Goal: Transaction & Acquisition: Purchase product/service

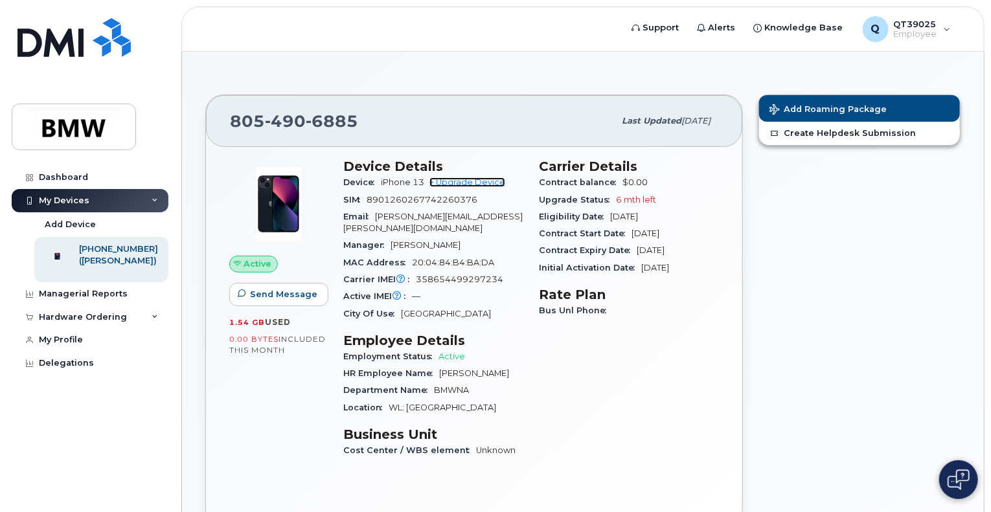
click at [479, 183] on link "+ Upgrade Device" at bounding box center [467, 182] width 76 height 10
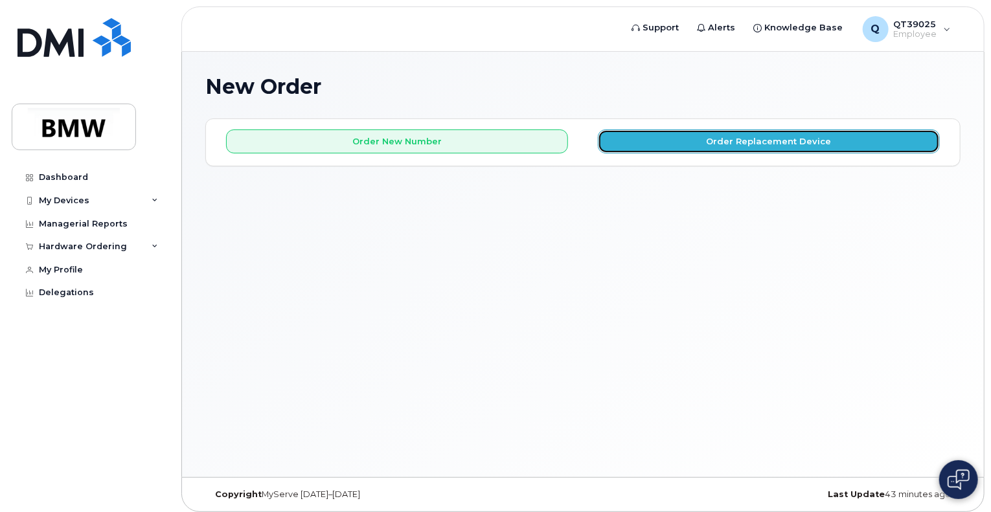
click at [762, 144] on button "Order Replacement Device" at bounding box center [769, 142] width 342 height 24
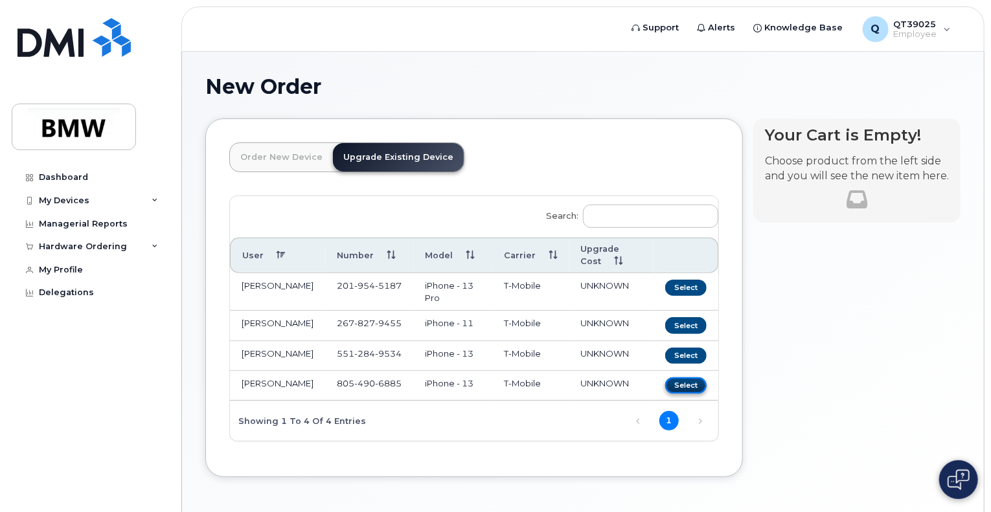
click at [685, 391] on button "Select" at bounding box center [685, 386] width 41 height 16
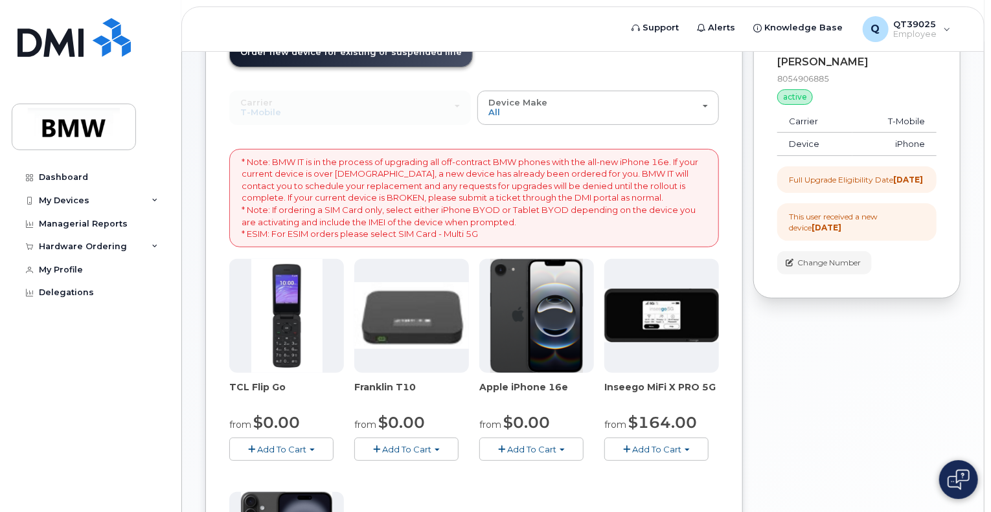
scroll to position [194, 0]
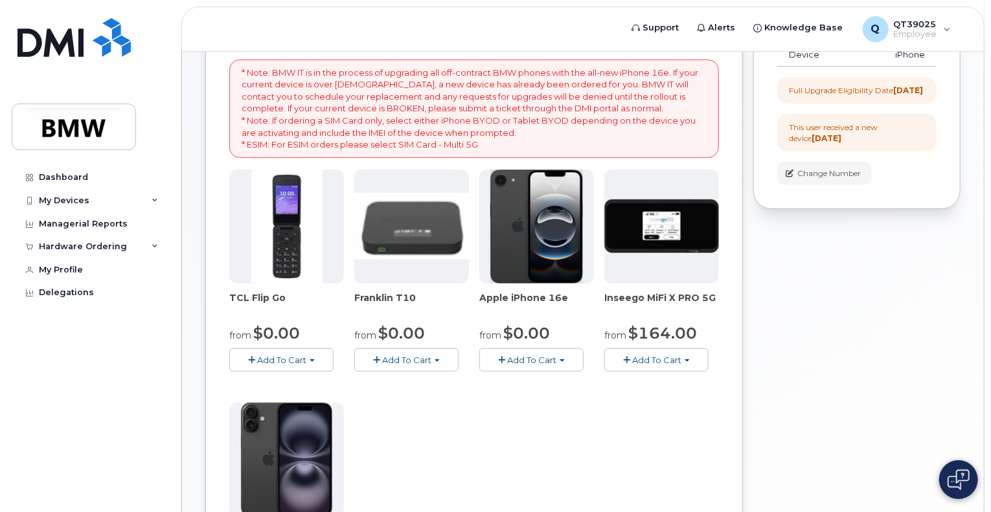
click at [532, 355] on span "Add To Cart" at bounding box center [531, 360] width 49 height 10
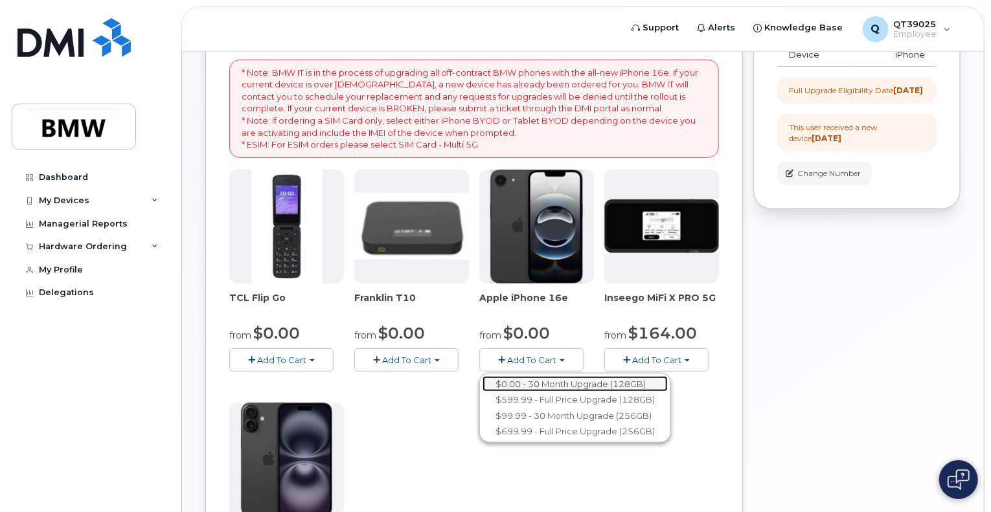
click at [579, 384] on link "$0.00 - 30 Month Upgrade (128GB)" at bounding box center [575, 384] width 185 height 16
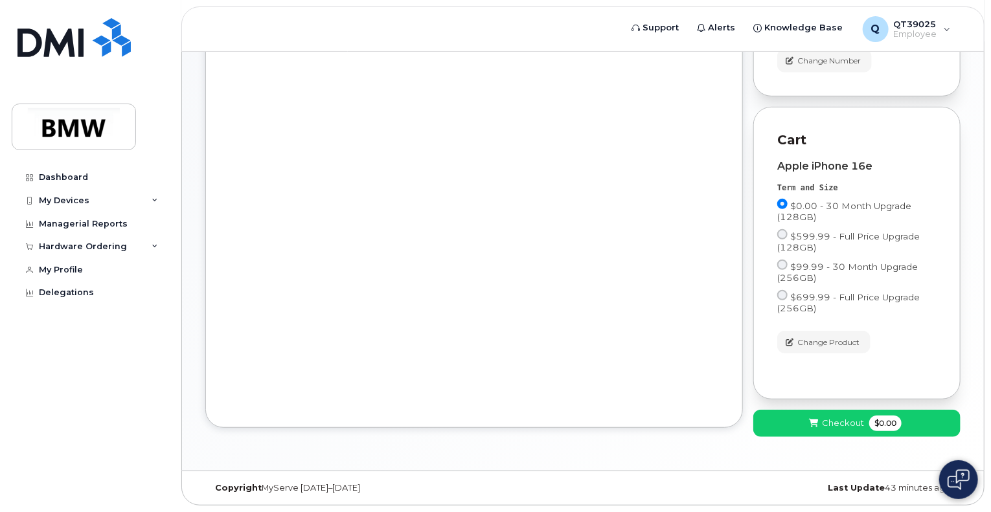
scroll to position [316, 0]
click at [825, 421] on span "Checkout" at bounding box center [843, 423] width 42 height 12
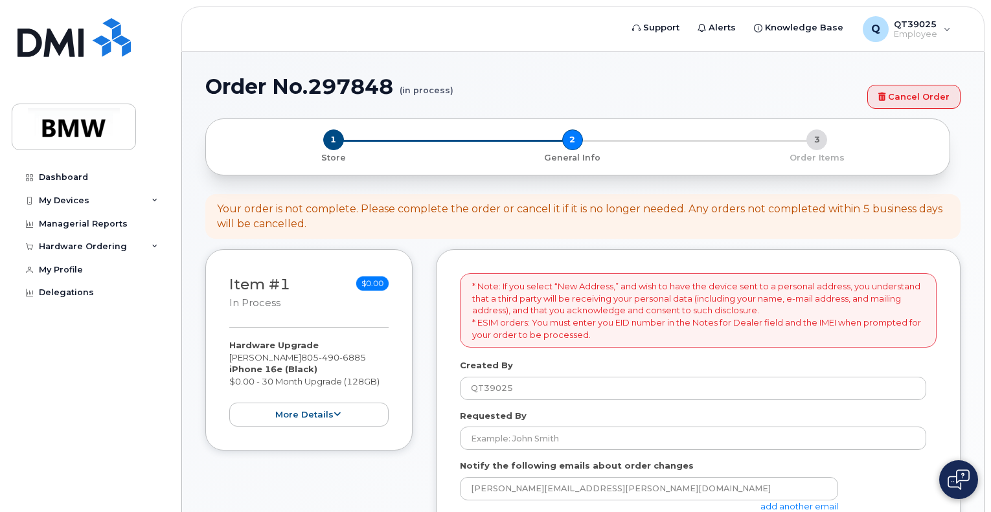
select select
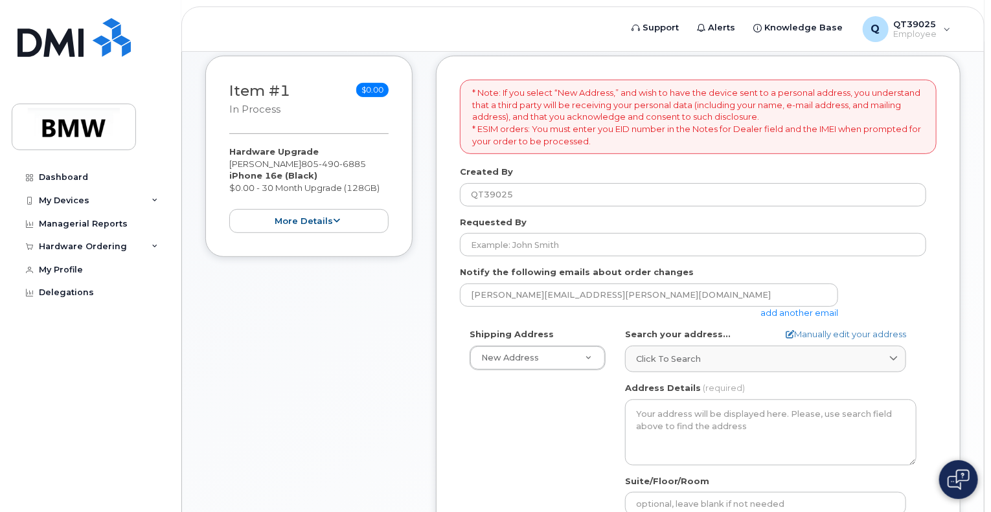
scroll to position [194, 0]
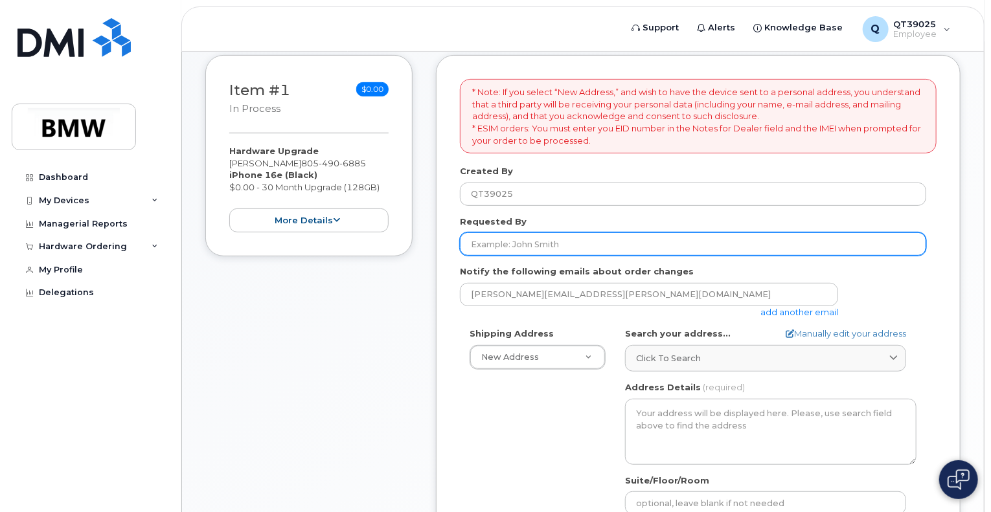
click at [545, 247] on input "Requested By" at bounding box center [693, 244] width 466 height 23
type input "[PERSON_NAME]"
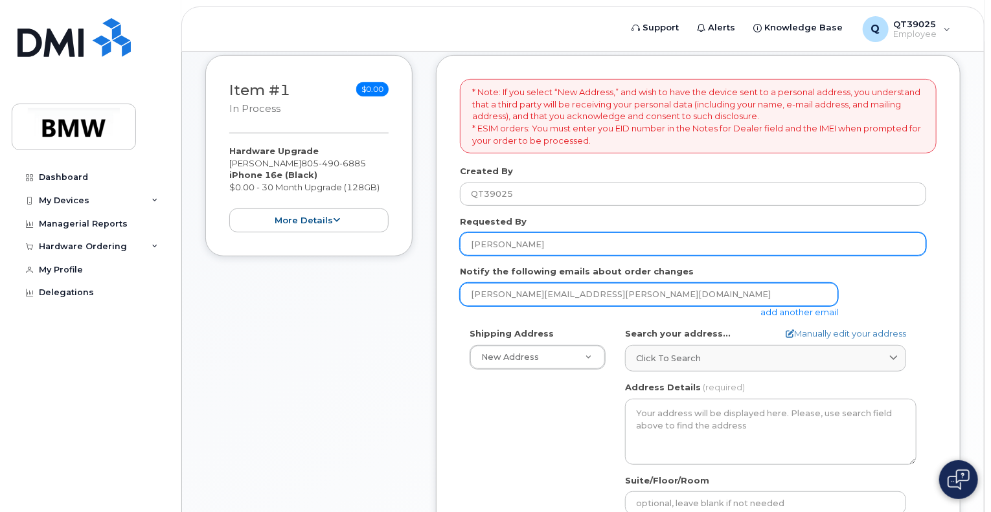
type input "mike.mc.clark@gmail.com"
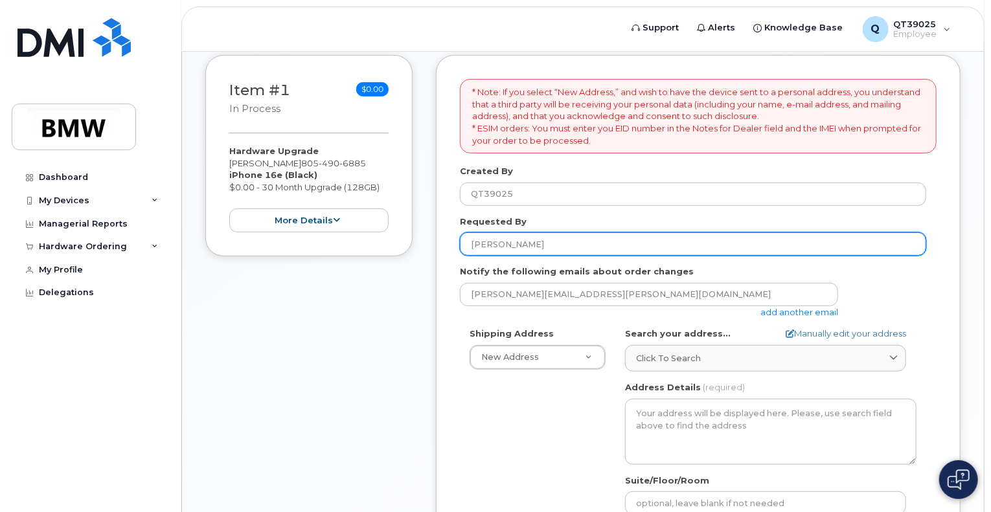
type input "760 Darmody Ave"
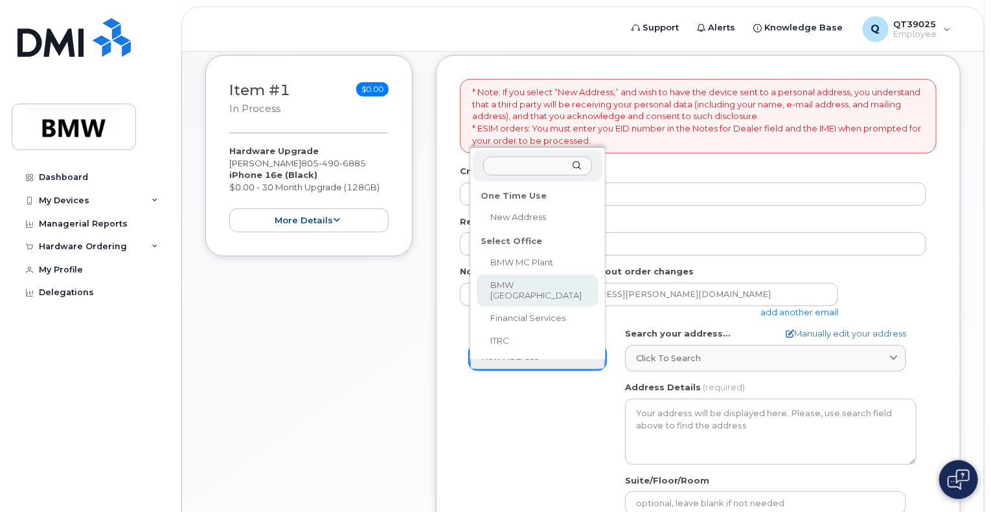
select select
type textarea "200 BMW Drive Woodcliff Lake NJ 07677 Woodcliff Lake New Jersey 07677"
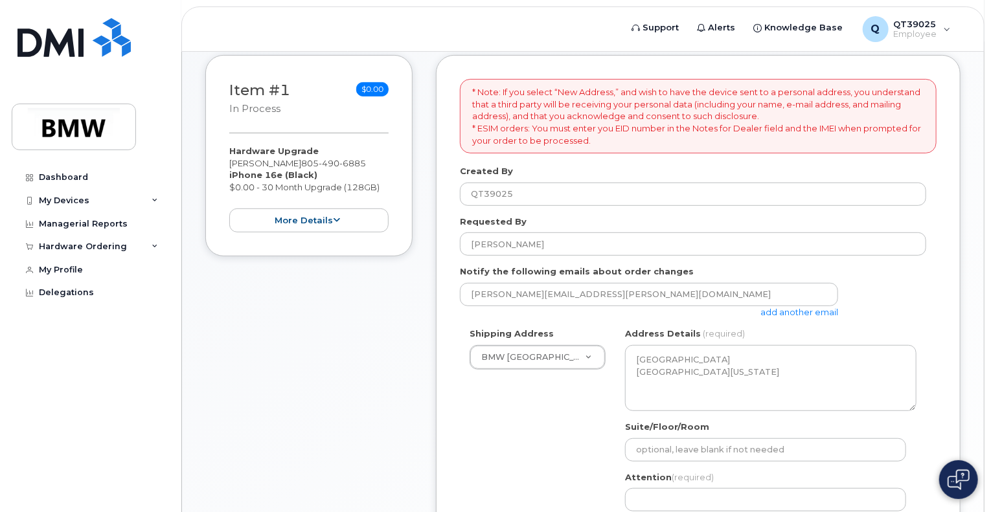
drag, startPoint x: 907, startPoint y: 322, endPoint x: 898, endPoint y: 304, distance: 19.4
click at [907, 318] on form "* Note: If you select “New Address,” and wish to have the device sent to a pers…" at bounding box center [698, 376] width 477 height 595
click at [672, 495] on input "Attention (required)" at bounding box center [765, 499] width 281 height 23
select select
type input "M"
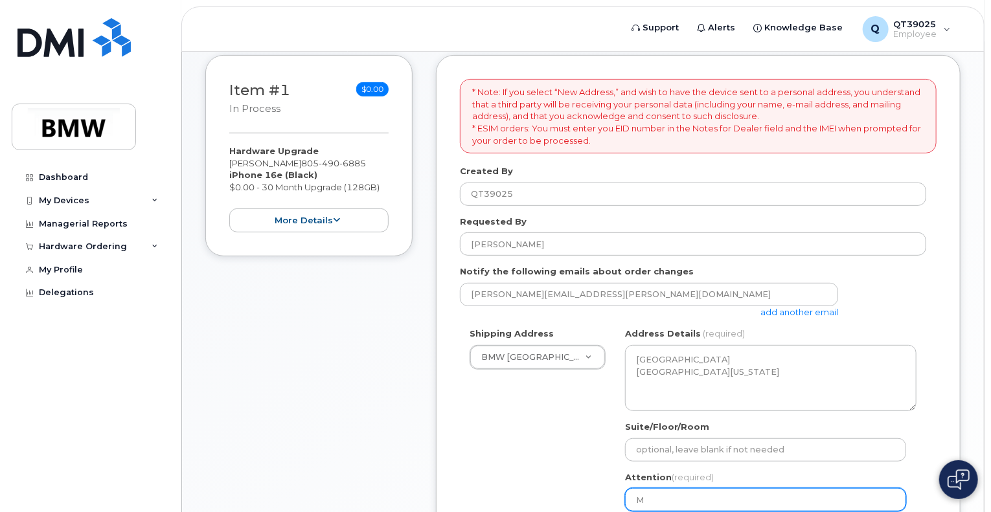
select select
type input "Mi"
select select
type input "Mic"
select select
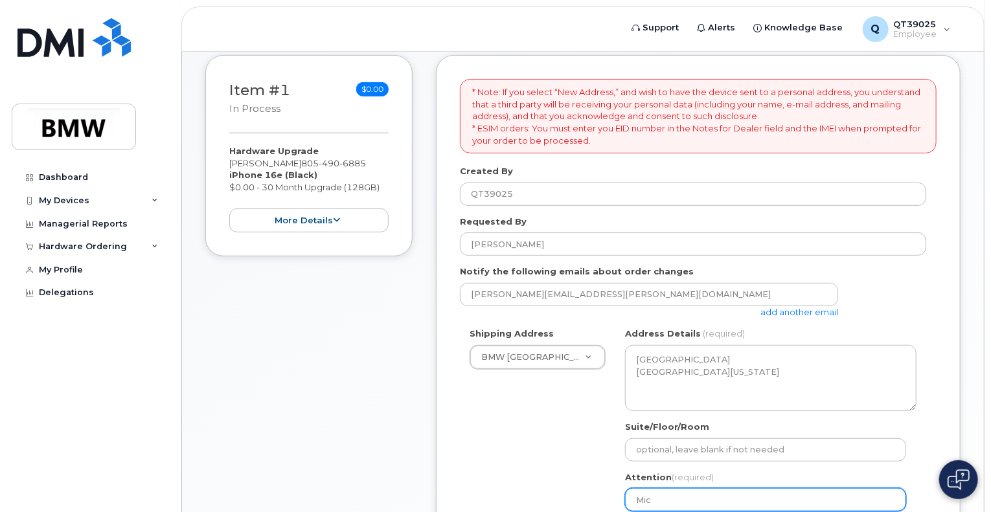
type input "Mich"
select select
type input "Micha"
select select
type input "Michae"
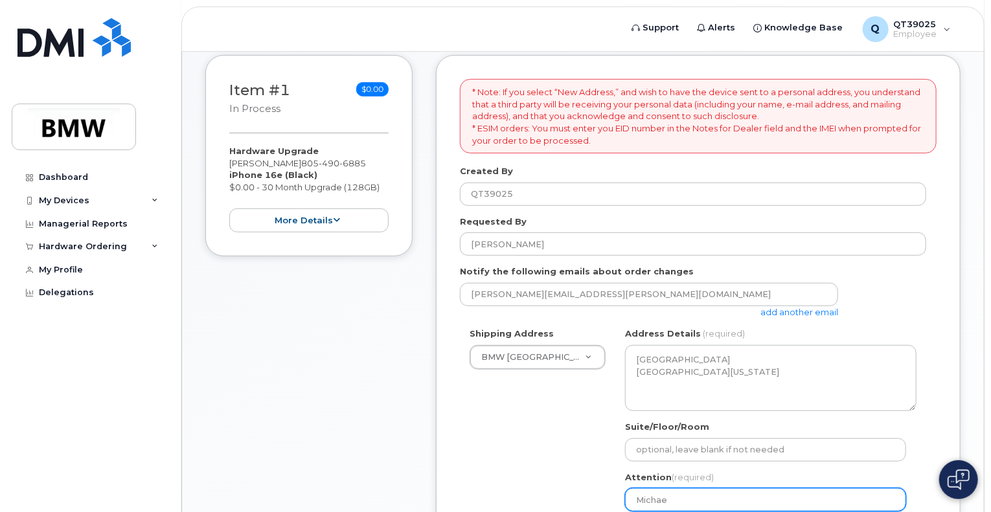
select select
type input "Michael"
select select
type input "Michael C"
select select
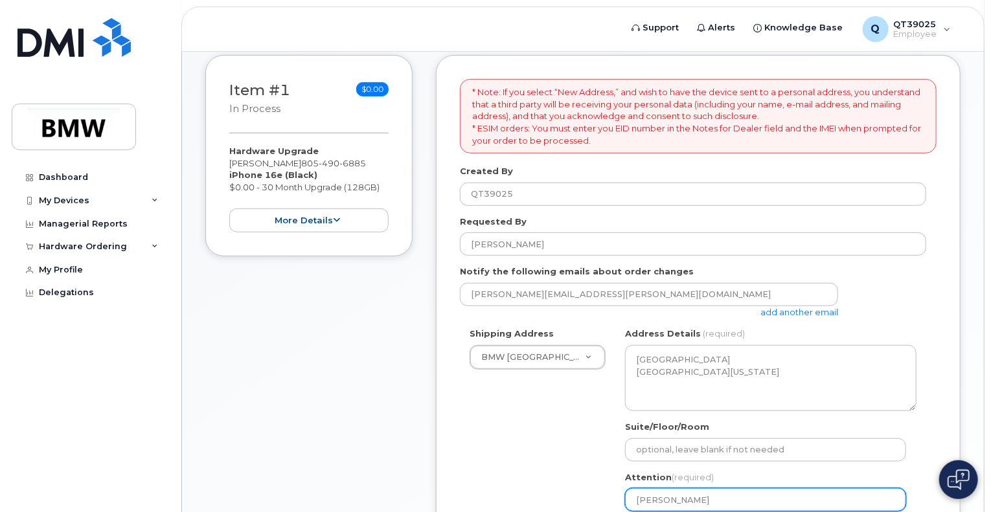
type input "Michael Cl"
select select
type input "Michael Cla"
select select
type input "Michael Clar"
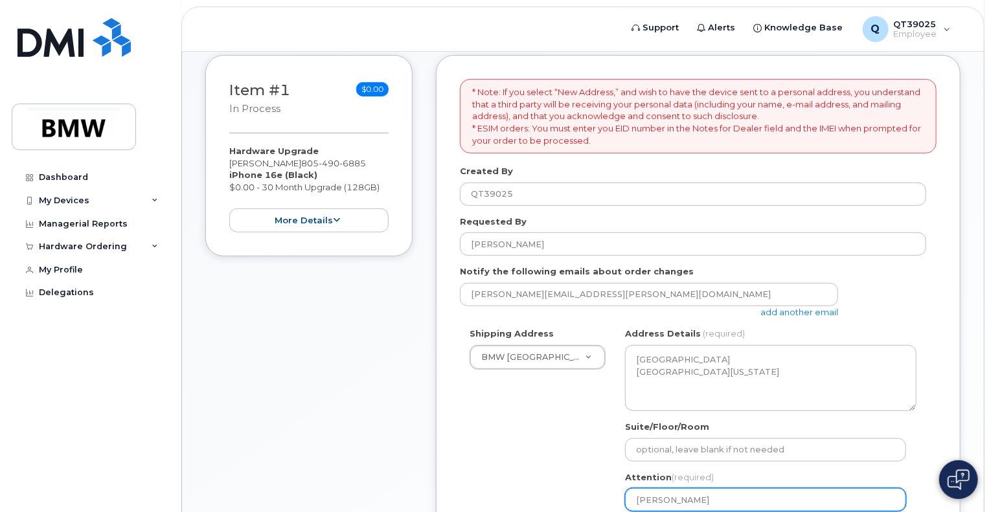
select select
type input "[PERSON_NAME]"
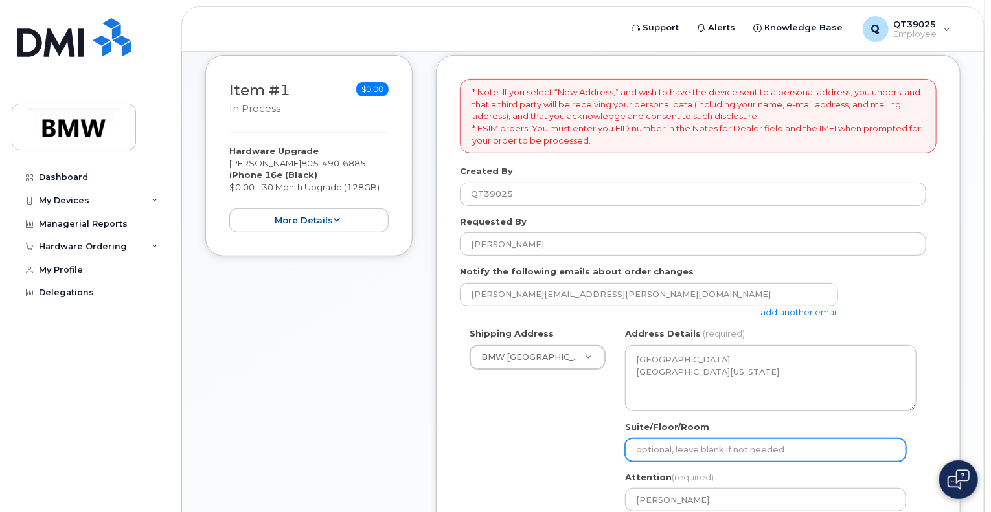
type input "8054906885"
select select
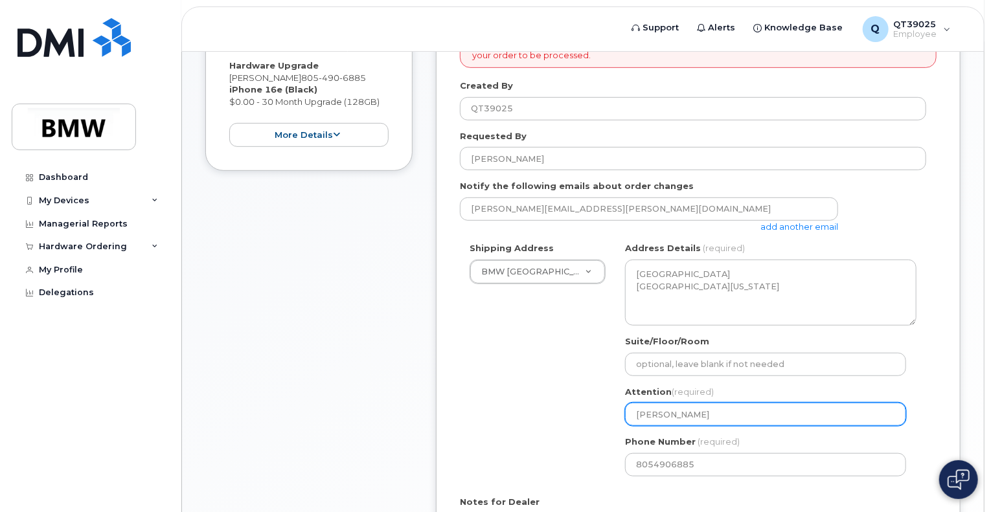
scroll to position [259, 0]
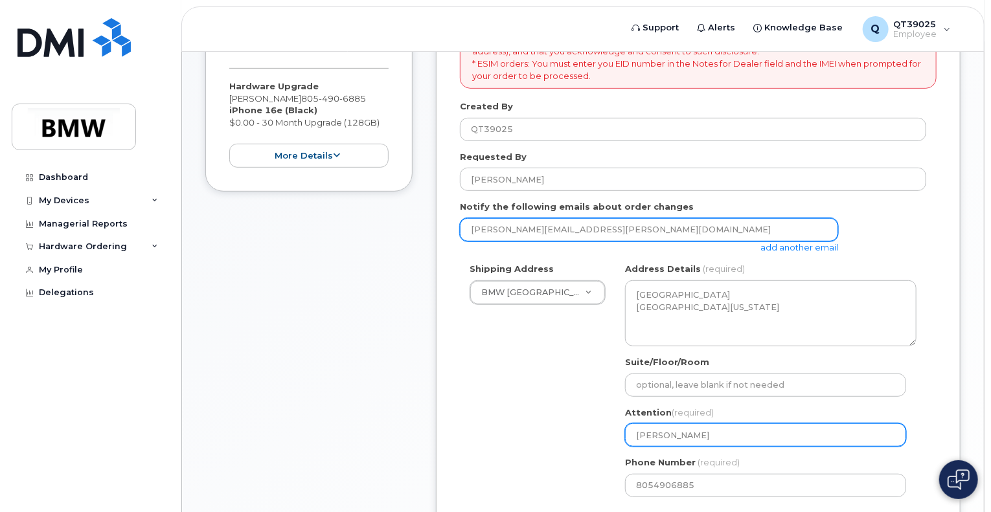
type input "[PERSON_NAME]"
drag, startPoint x: 581, startPoint y: 235, endPoint x: 314, endPoint y: 253, distance: 268.1
click at [323, 243] on div "Item #1 in process $0.00 Hardware Upgrade Michael Clark 805 490 6885 iPhone 16e…" at bounding box center [582, 321] width 755 height 663
type input "[PERSON_NAME][EMAIL_ADDRESS][PERSON_NAME][DOMAIN_NAME]"
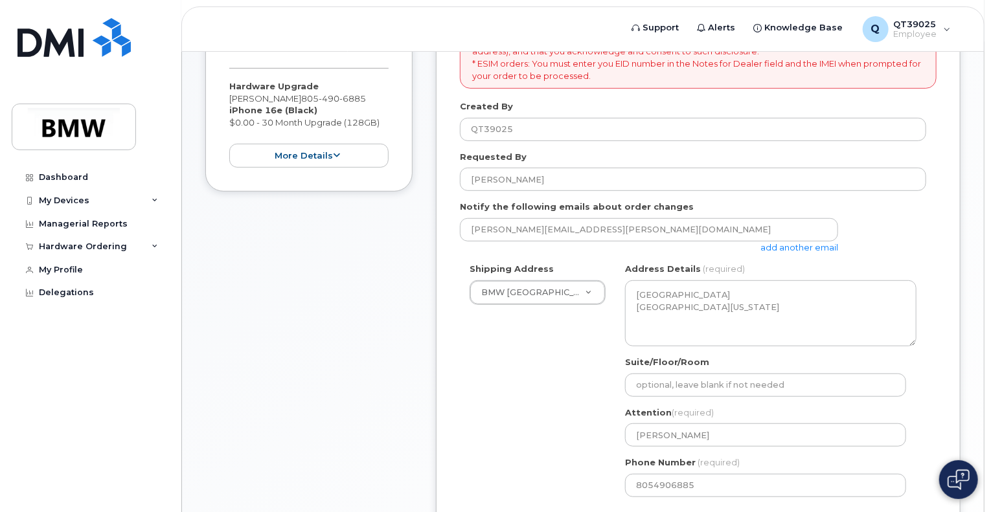
click at [561, 391] on div "Shipping Address BMW North America New Address BMW MC Plant BMW North America F…" at bounding box center [693, 385] width 466 height 244
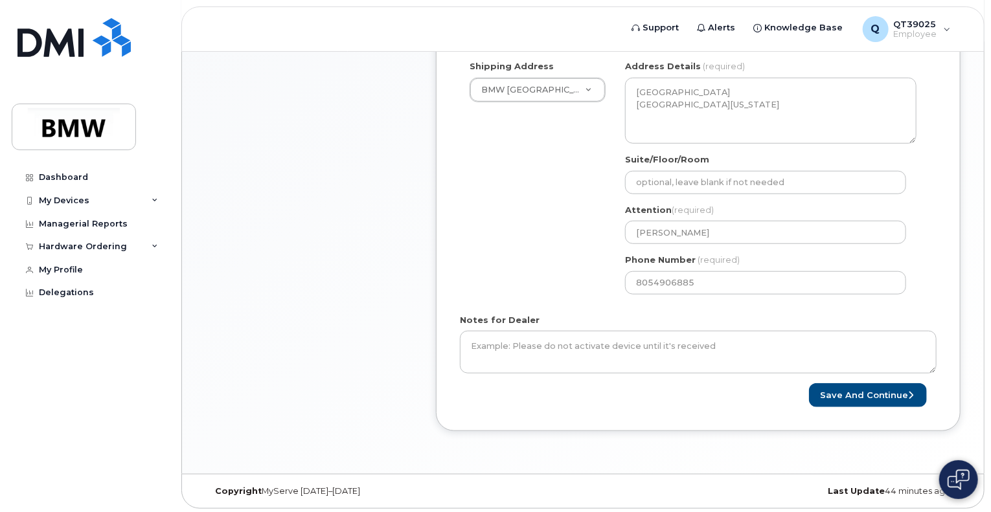
scroll to position [463, 0]
click at [863, 391] on button "Save and Continue" at bounding box center [868, 395] width 118 height 24
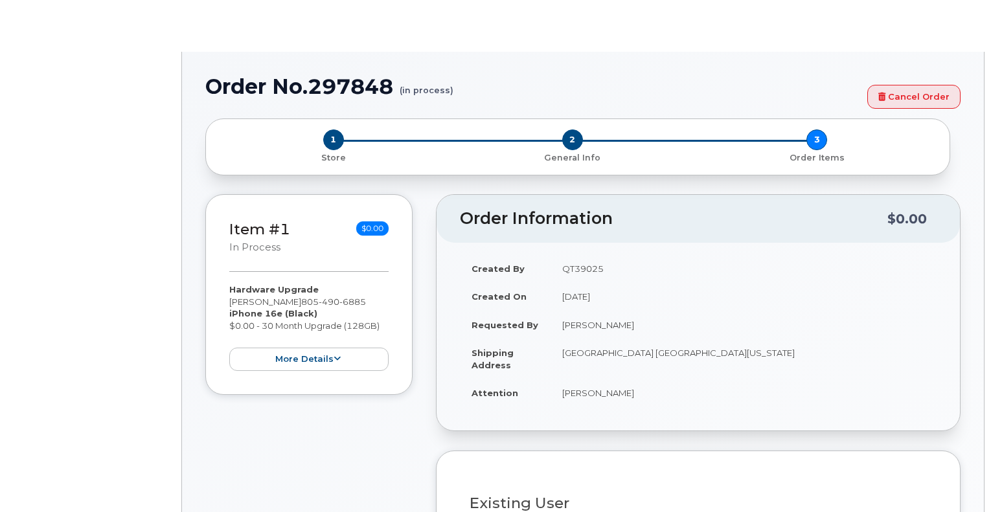
type input "1897636"
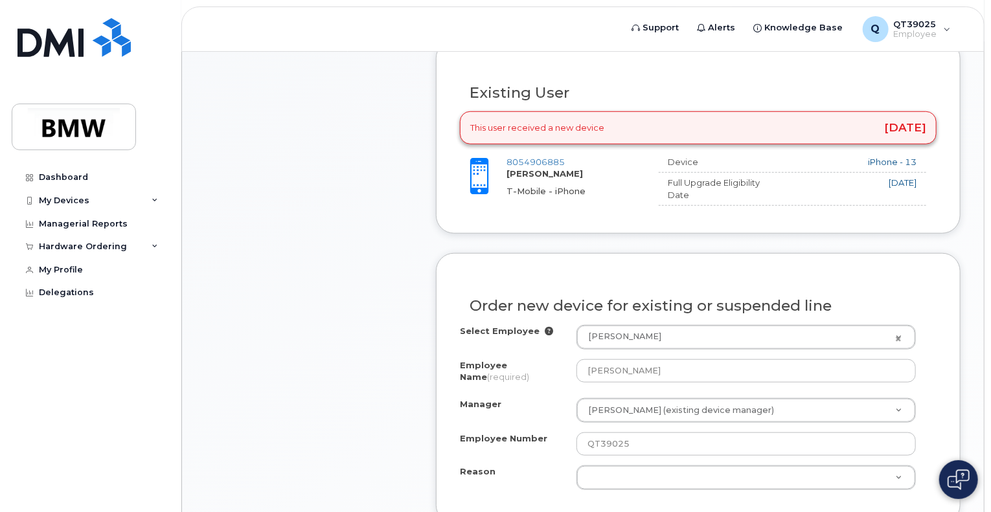
scroll to position [518, 0]
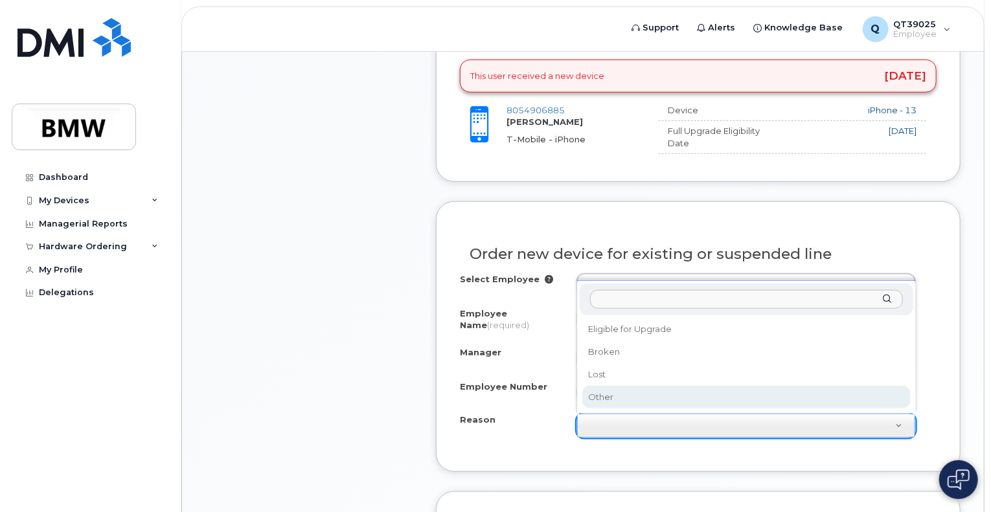
select select "other"
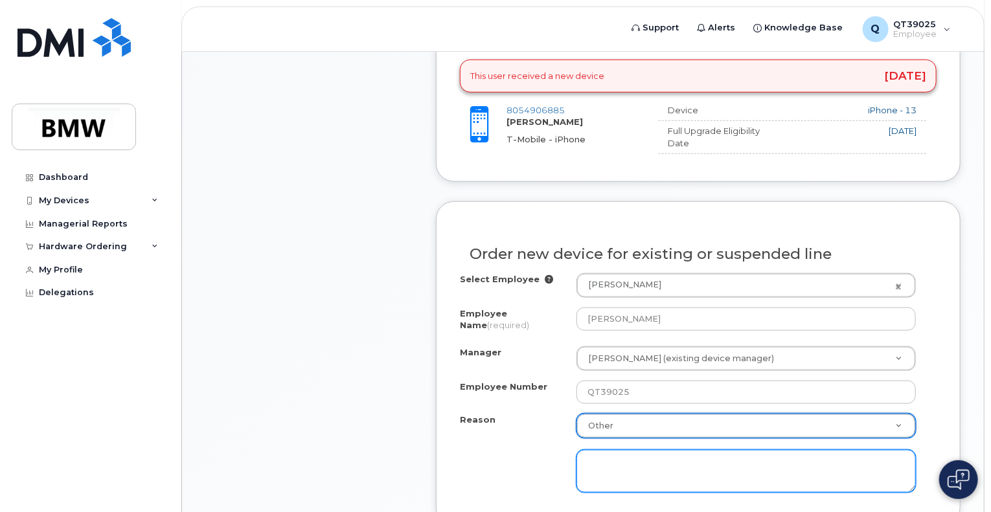
click at [613, 460] on textarea at bounding box center [746, 471] width 339 height 43
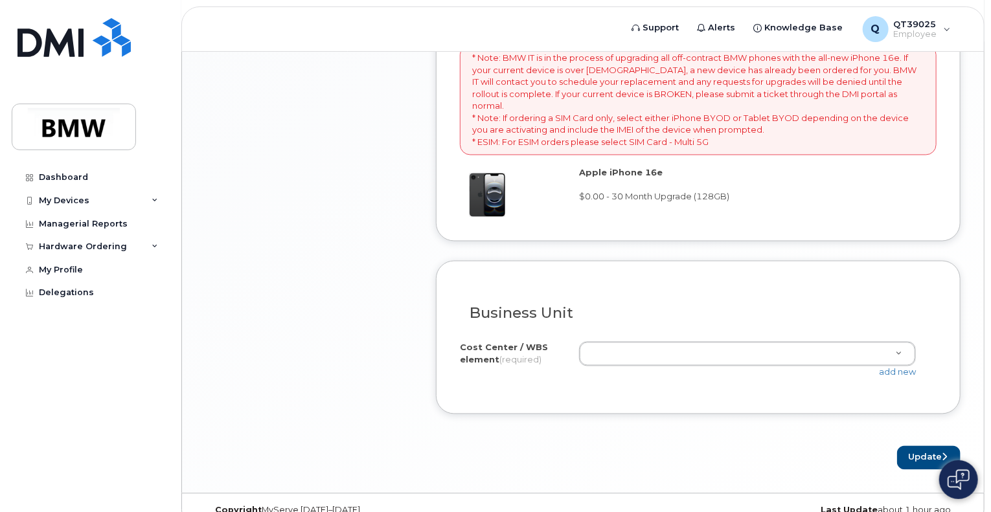
scroll to position [1096, 0]
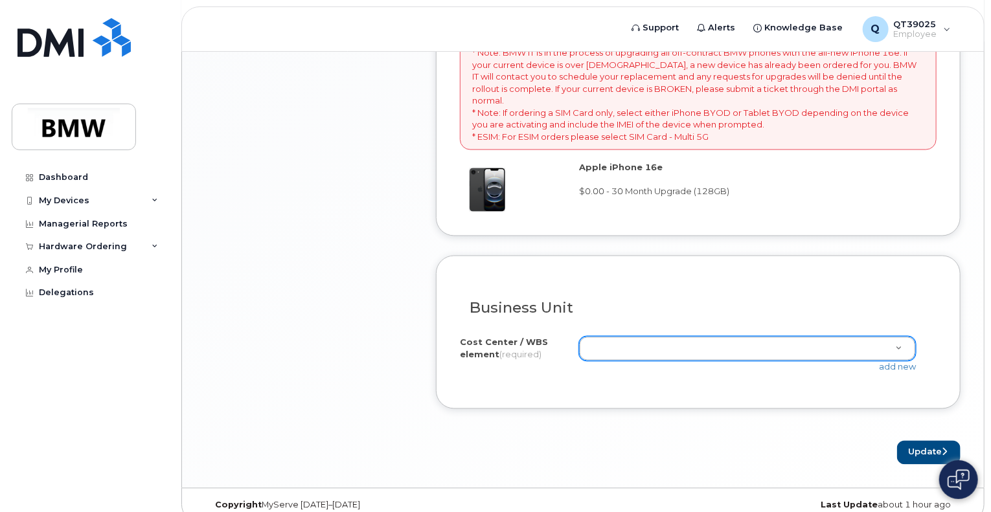
type textarea "free upgrade to new phone"
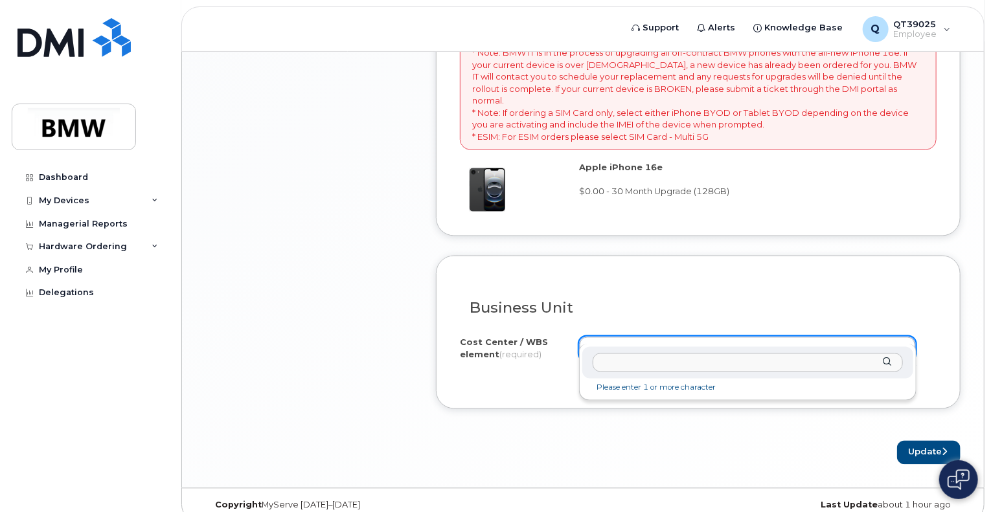
click at [672, 391] on li "Please enter 1 or more character" at bounding box center [748, 389] width 326 height 14
click at [886, 361] on div at bounding box center [747, 363] width 331 height 32
drag, startPoint x: 889, startPoint y: 362, endPoint x: 700, endPoint y: 358, distance: 189.2
click at [878, 362] on div at bounding box center [747, 363] width 331 height 32
click at [705, 361] on input "text" at bounding box center [748, 363] width 310 height 19
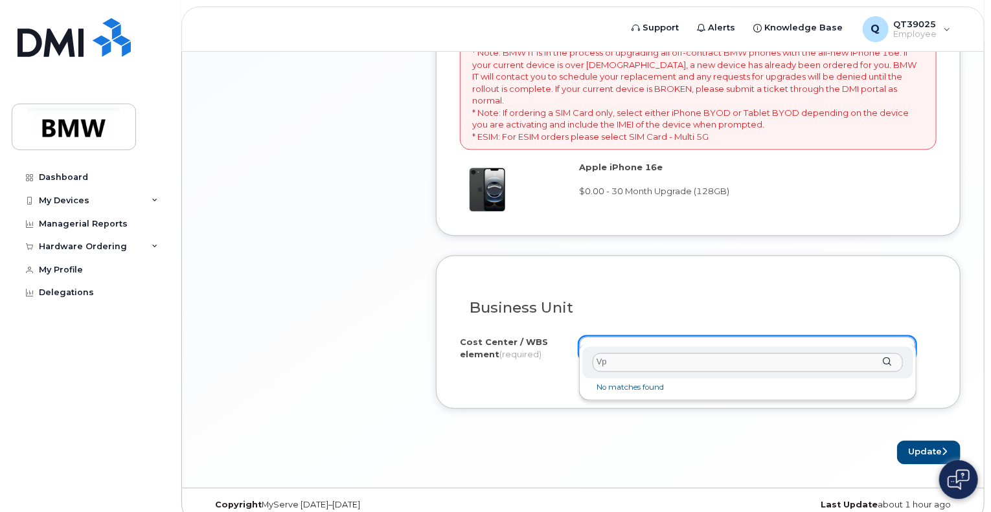
type input "V"
type input "9"
type input "v"
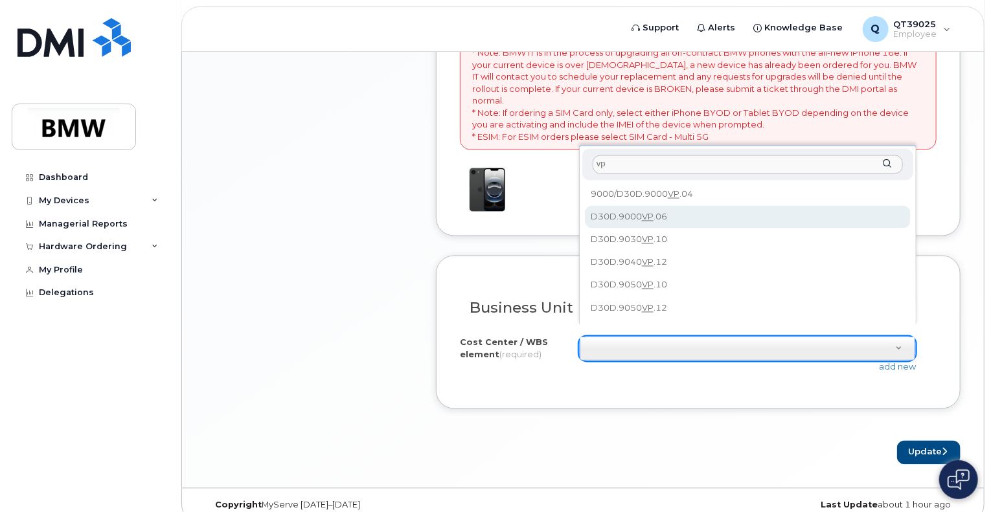
type input "vp"
type input "D30D.9000VP.06"
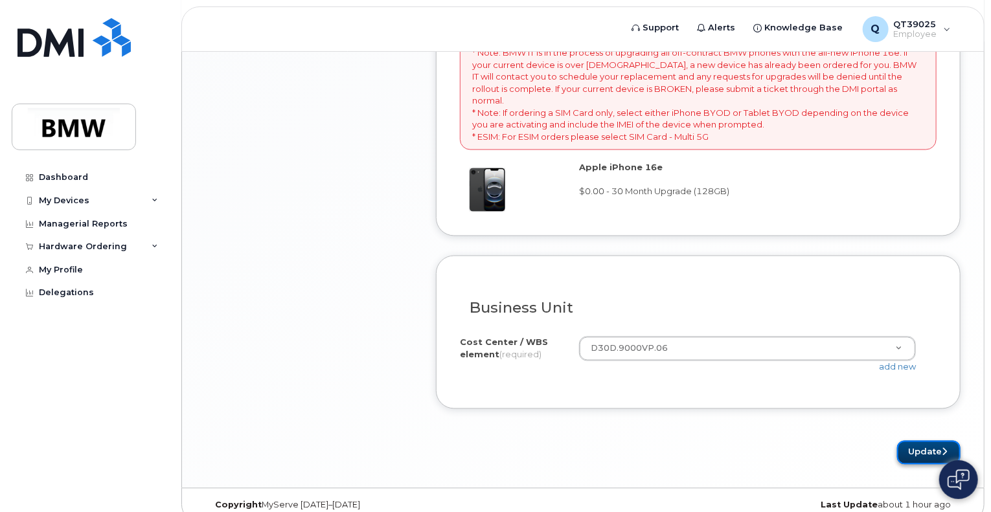
click at [929, 441] on button "Update" at bounding box center [928, 453] width 63 height 24
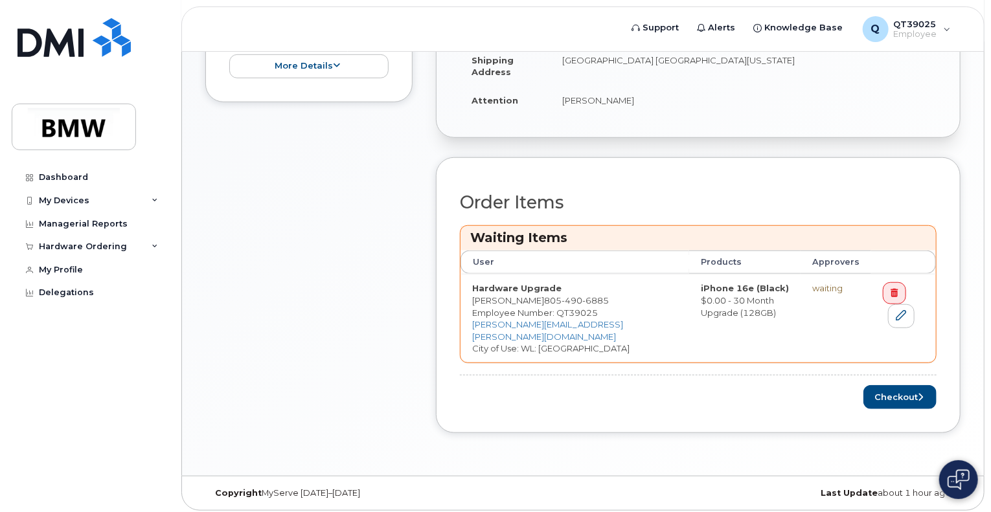
scroll to position [406, 0]
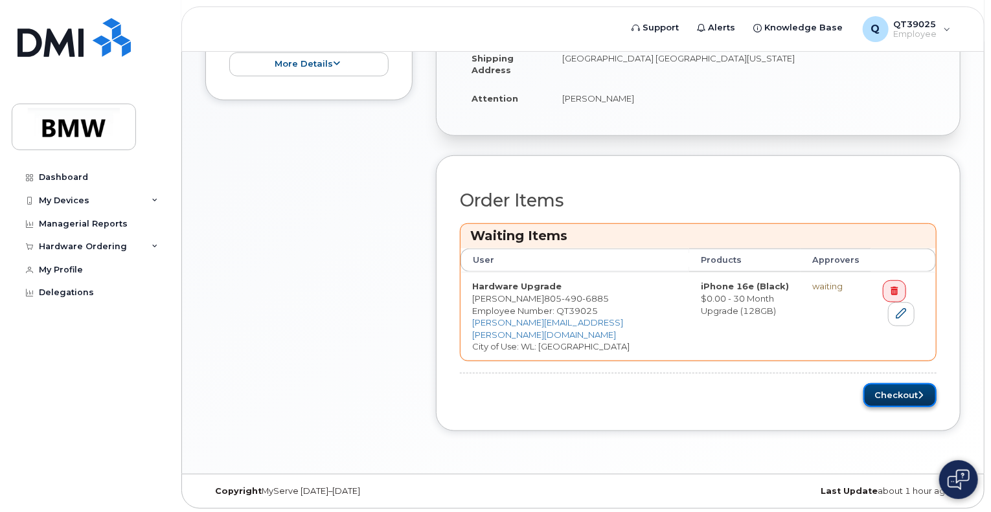
click at [897, 390] on button "Checkout" at bounding box center [899, 395] width 73 height 24
